Goal: Task Accomplishment & Management: Manage account settings

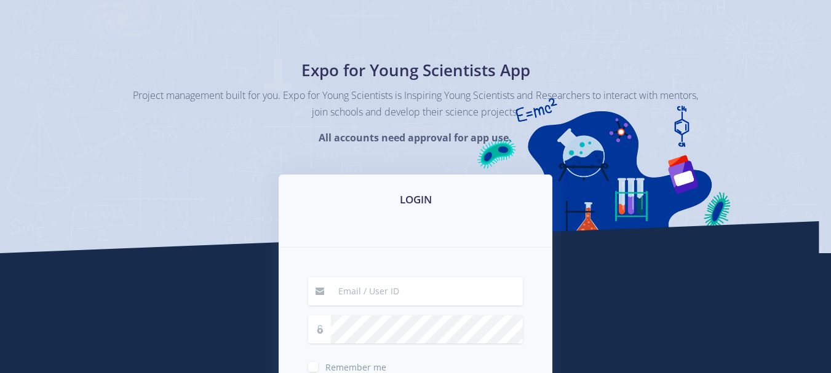
scroll to position [185, 0]
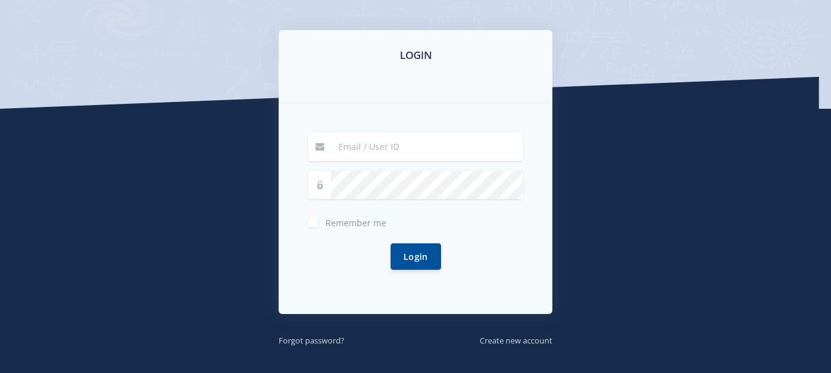
type input "[EMAIL_ADDRESS][DOMAIN_NAME]"
click at [325, 217] on label "Remember me" at bounding box center [355, 220] width 61 height 10
click at [325, 217] on input "Remember me" at bounding box center [329, 218] width 8 height 8
checkbox input "true"
click at [426, 257] on button "Login" at bounding box center [416, 256] width 50 height 26
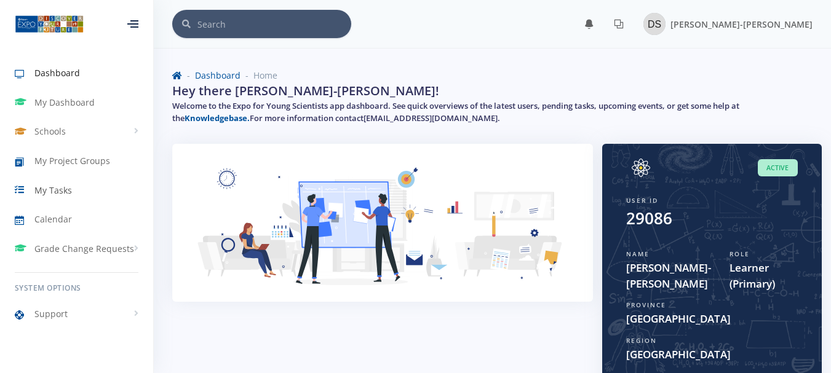
click at [47, 193] on span "My Tasks" at bounding box center [53, 190] width 38 height 13
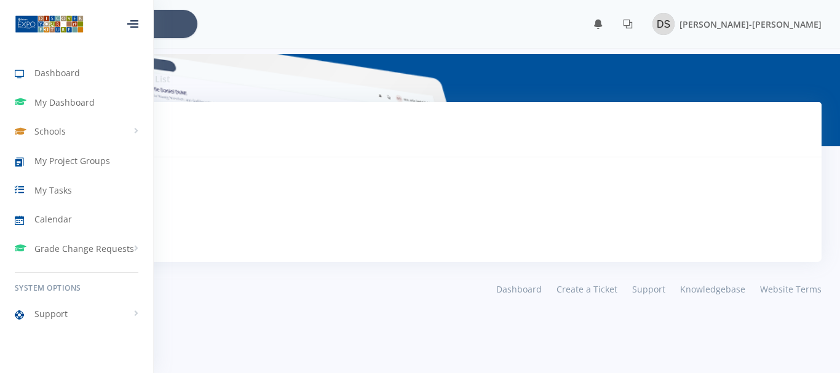
scroll to position [9, 9]
click at [81, 156] on span "My Project Groups" at bounding box center [72, 160] width 76 height 13
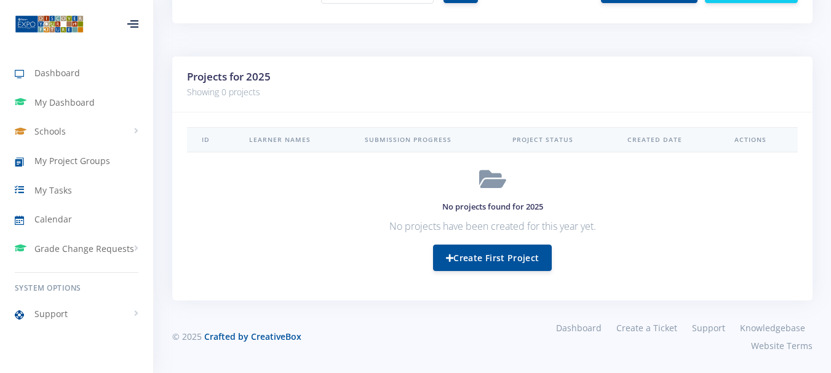
scroll to position [481, 0]
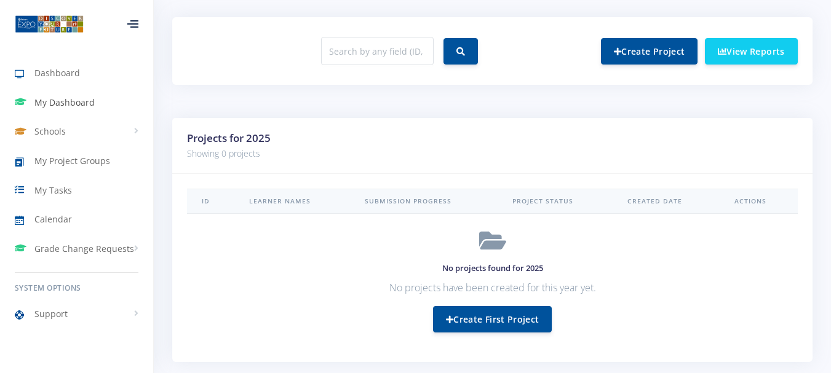
click at [85, 97] on span "My Dashboard" at bounding box center [64, 102] width 60 height 13
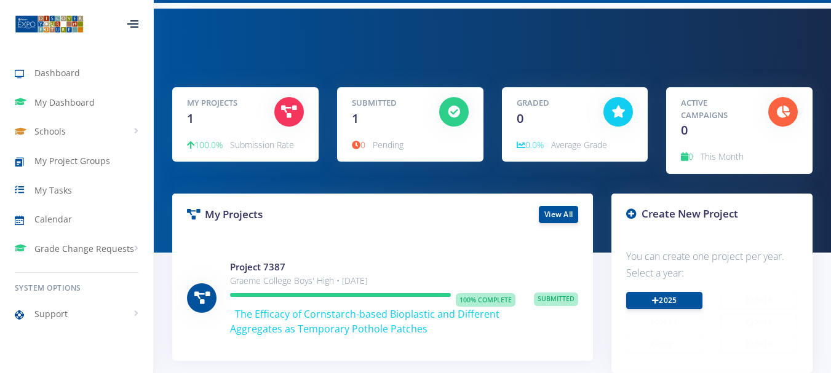
scroll to position [123, 0]
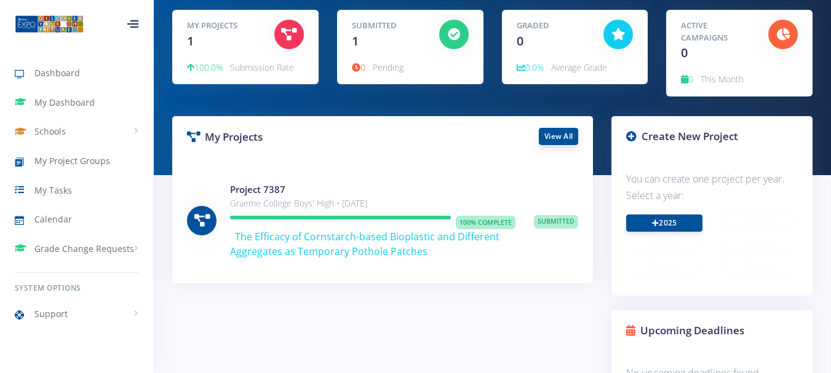
click at [560, 141] on link "View All" at bounding box center [558, 136] width 39 height 17
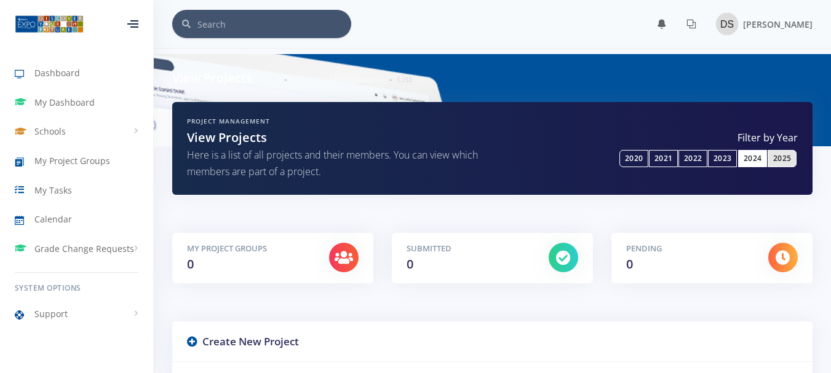
click at [757, 159] on link "2024" at bounding box center [752, 158] width 29 height 17
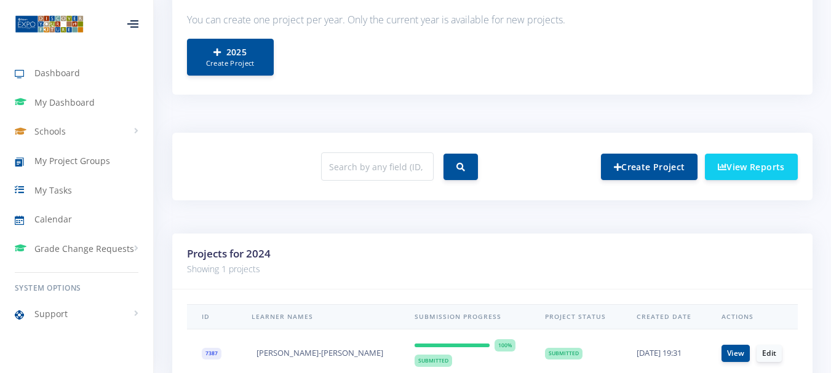
scroll to position [456, 0]
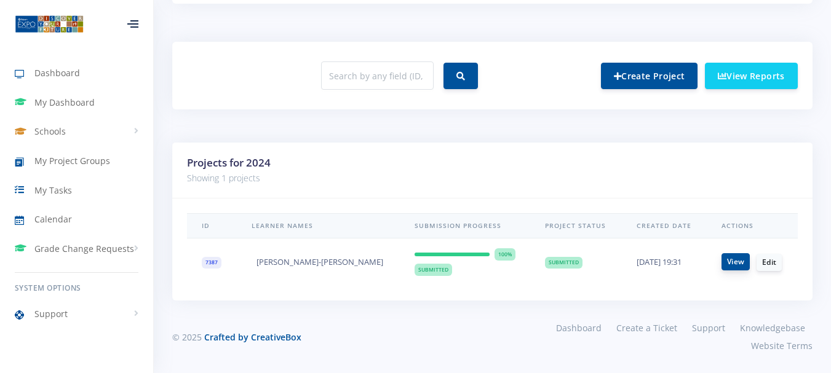
click at [735, 262] on link "View" at bounding box center [736, 261] width 28 height 17
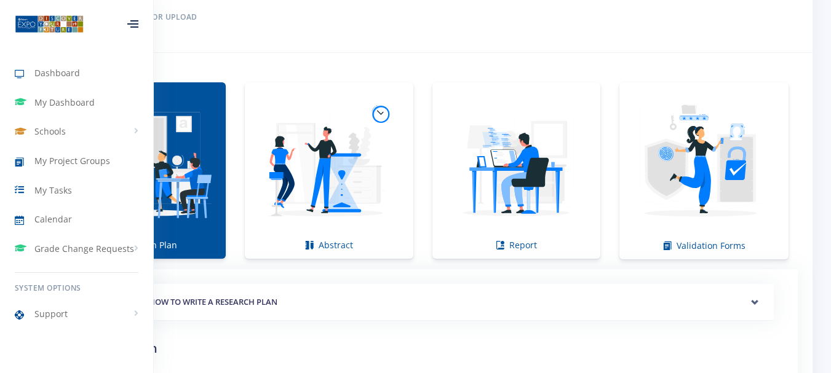
scroll to position [861, 0]
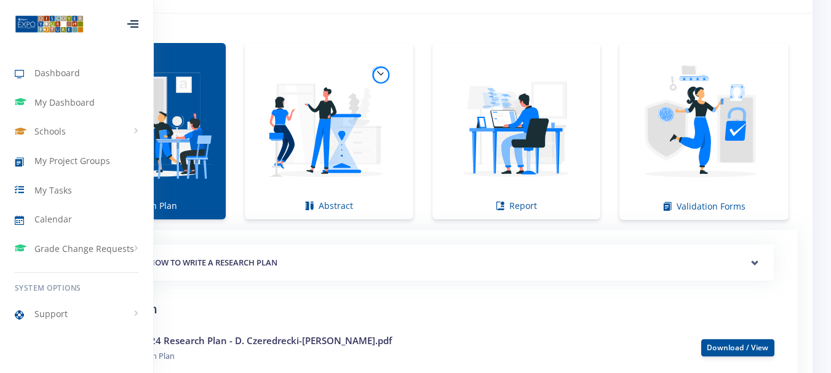
click at [133, 21] on icon at bounding box center [134, 20] width 8 height 1
click at [128, 22] on div at bounding box center [132, 23] width 11 height 7
click at [442, 311] on h2 "Research Plan" at bounding box center [423, 309] width 702 height 18
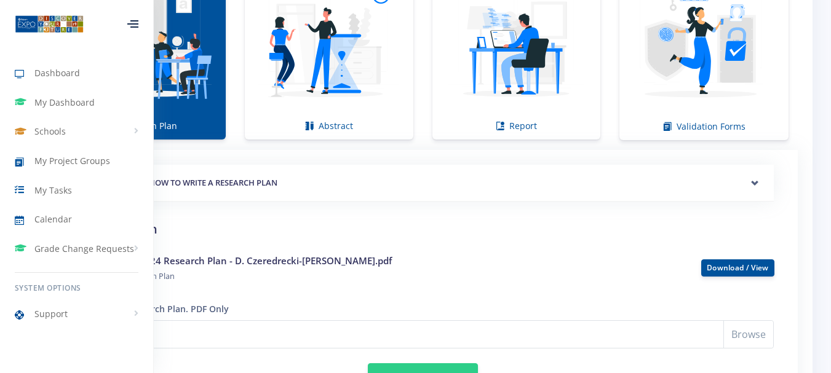
scroll to position [940, 0]
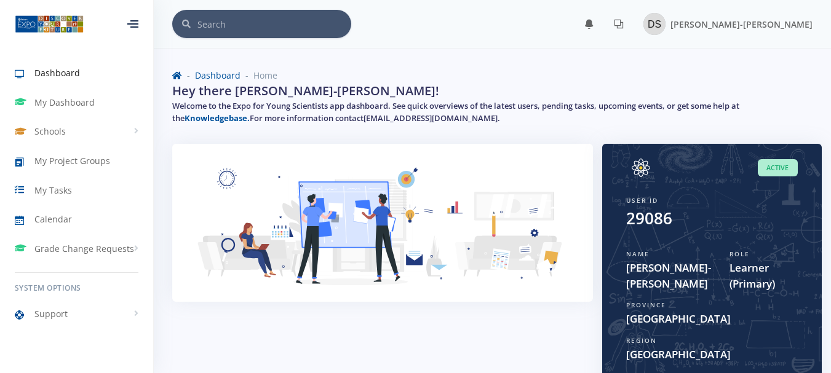
scroll to position [9, 9]
